Goal: Information Seeking & Learning: Learn about a topic

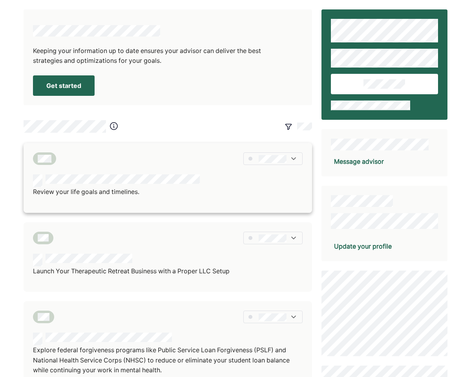
click at [81, 185] on div at bounding box center [116, 180] width 167 height 13
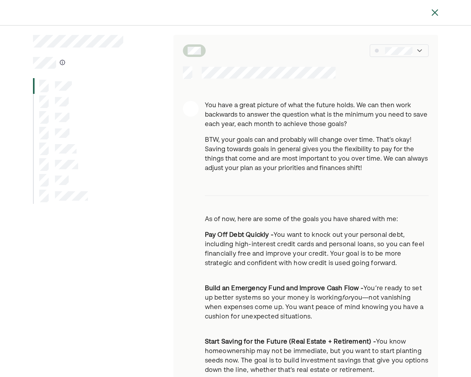
click at [423, 53] on div at bounding box center [399, 50] width 59 height 13
click at [50, 101] on div at bounding box center [53, 101] width 29 height 13
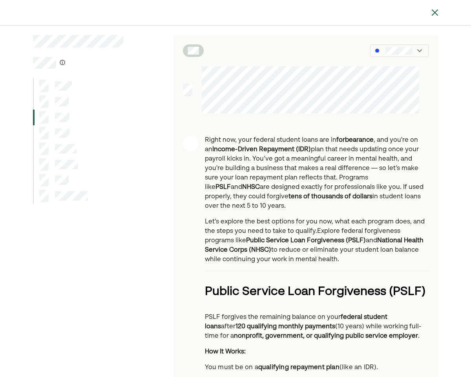
click at [52, 133] on div at bounding box center [54, 133] width 30 height 13
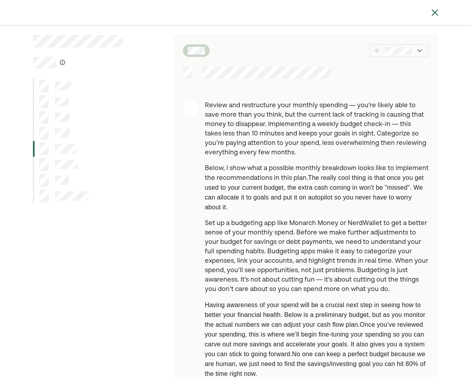
click at [311, 138] on p "Review and restructure your monthly spending — you're likely able to save more …" at bounding box center [317, 129] width 224 height 56
click at [399, 82] on div at bounding box center [405, 76] width 46 height 13
click at [432, 10] on img at bounding box center [434, 12] width 9 height 9
